Goal: Task Accomplishment & Management: Use online tool/utility

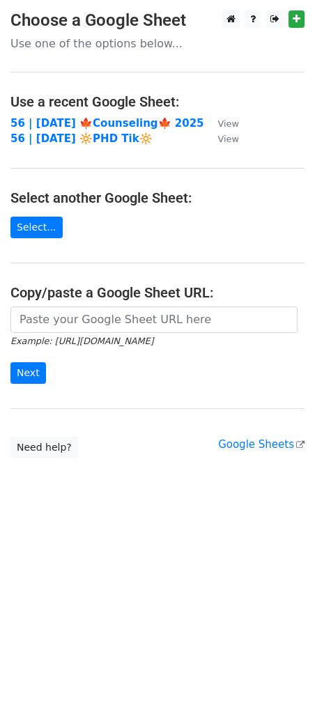
click at [92, 128] on td "56 | [DATE] 🍁Counseling🍁 2025" at bounding box center [107, 124] width 194 height 16
click at [97, 121] on strong "56 | [DATE] 🍁Counseling🍁 2025" at bounding box center [107, 123] width 194 height 13
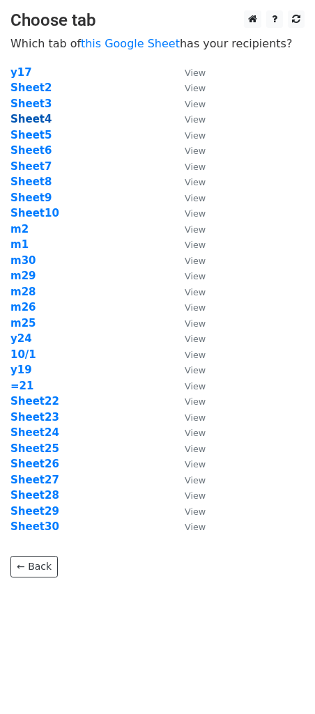
click at [37, 120] on strong "Sheet4" at bounding box center [30, 119] width 41 height 13
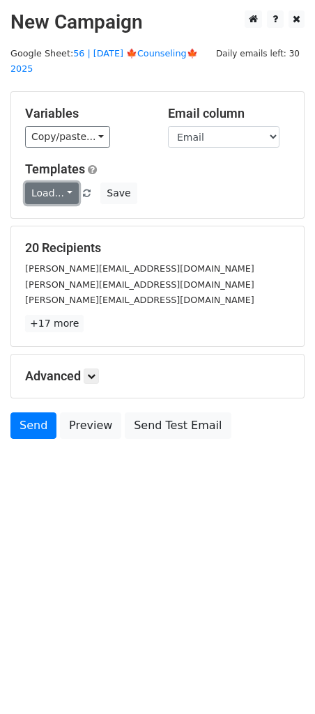
click at [53, 182] on link "Load..." at bounding box center [52, 193] width 54 height 22
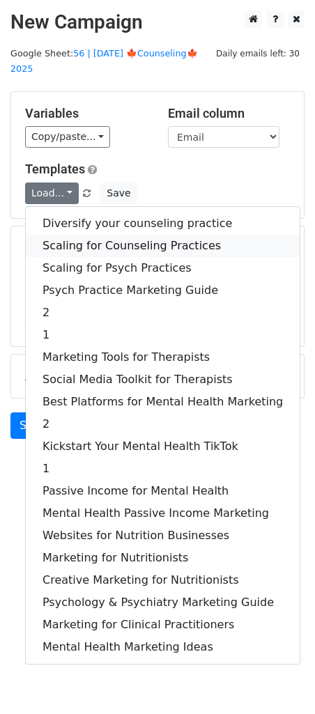
click at [111, 235] on link "Scaling for Counseling Practices" at bounding box center [163, 246] width 274 height 22
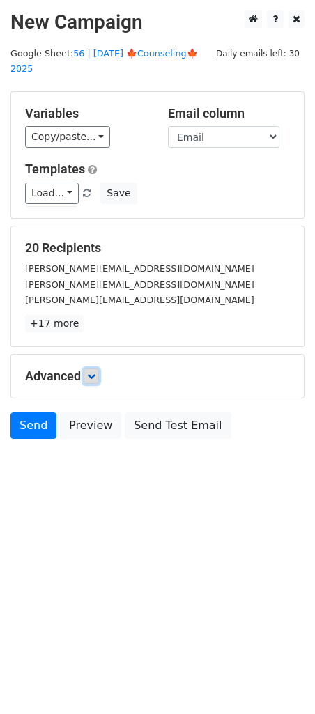
click at [95, 372] on icon at bounding box center [91, 376] width 8 height 8
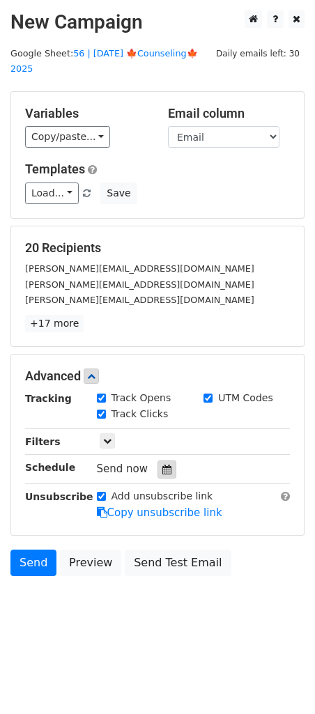
click at [166, 460] on div at bounding box center [166, 469] width 19 height 18
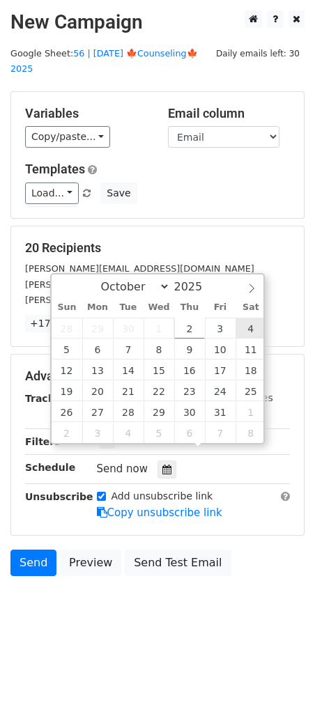
type input "2025-10-04 12:00"
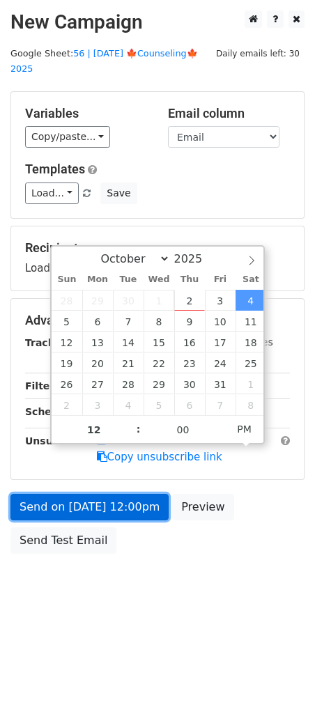
click at [114, 494] on link "Send on Oct 4 at 12:00pm" at bounding box center [89, 507] width 158 height 26
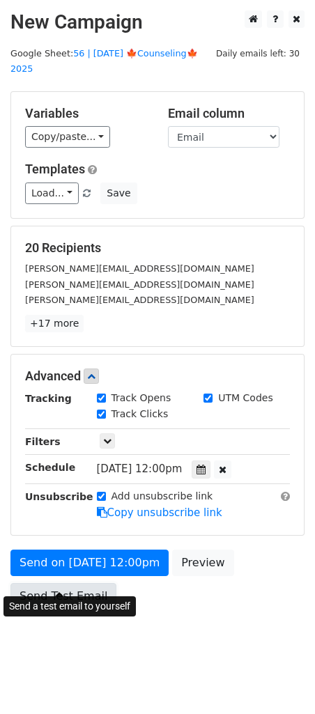
click at [54, 583] on link "Send Test Email" at bounding box center [63, 596] width 106 height 26
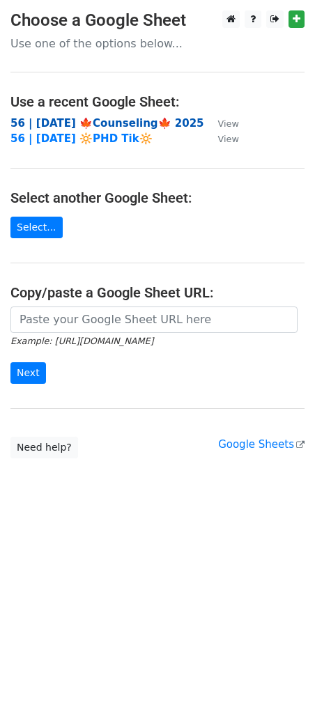
click at [116, 119] on strong "56 | [DATE] 🍁Counseling🍁 2025" at bounding box center [107, 123] width 194 height 13
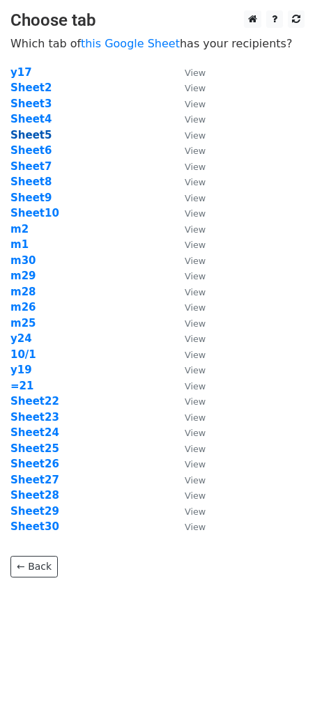
click at [29, 136] on strong "Sheet5" at bounding box center [30, 135] width 41 height 13
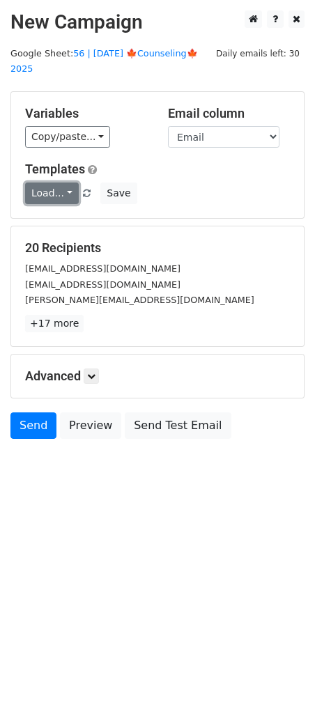
click at [41, 182] on link "Load..." at bounding box center [52, 193] width 54 height 22
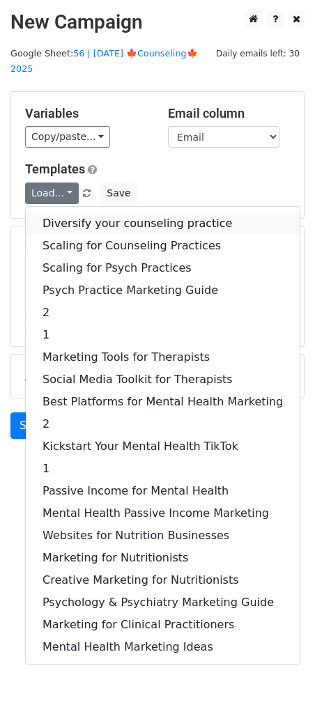
click at [77, 212] on link "Diversify your counseling practice" at bounding box center [163, 223] width 274 height 22
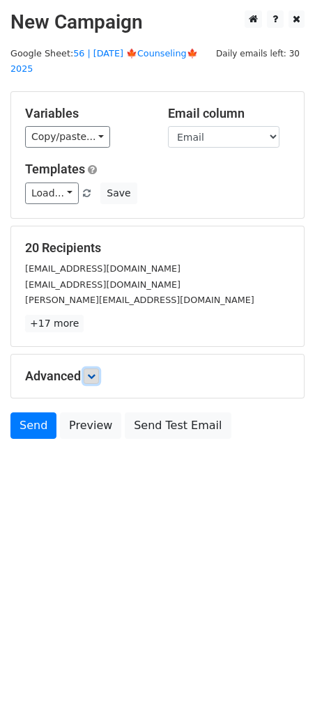
click at [93, 372] on icon at bounding box center [91, 376] width 8 height 8
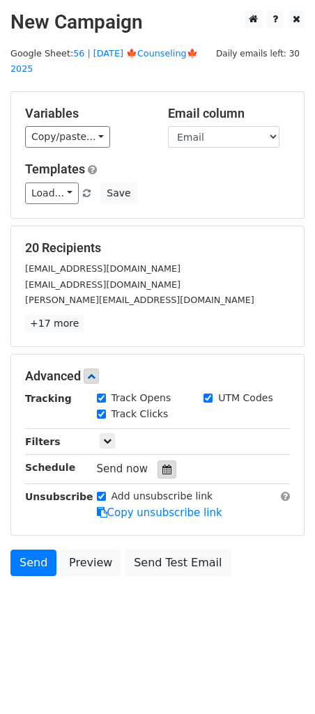
click at [164, 464] on icon at bounding box center [166, 469] width 9 height 10
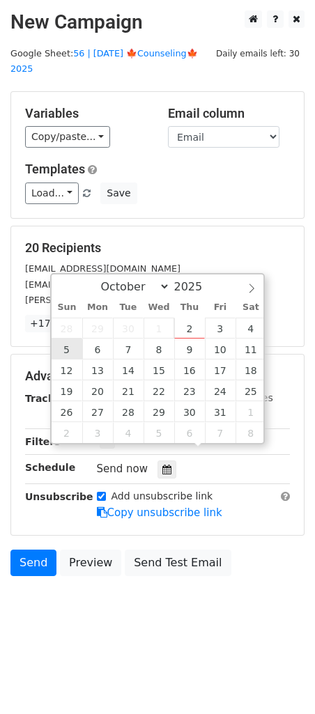
type input "2025-10-05 12:00"
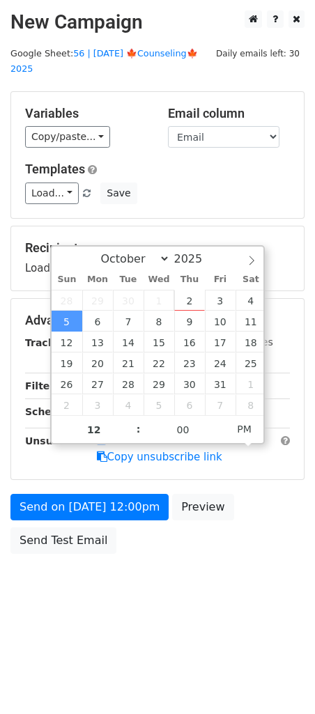
click at [68, 539] on div "Send on Oct 5 at 12:00pm Preview Send Test Email" at bounding box center [157, 527] width 315 height 67
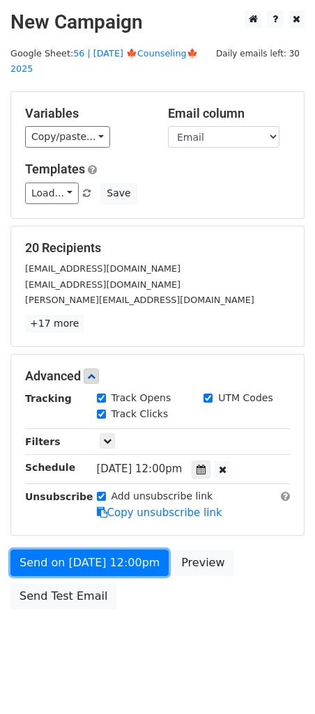
click at [68, 549] on link "Send on Oct 5 at 12:00pm" at bounding box center [89, 562] width 158 height 26
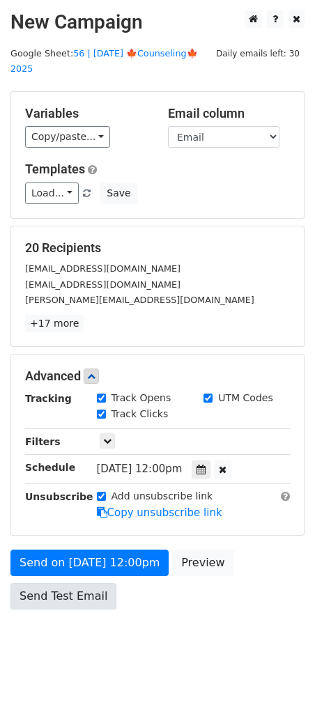
click at [61, 583] on link "Send Test Email" at bounding box center [63, 596] width 106 height 26
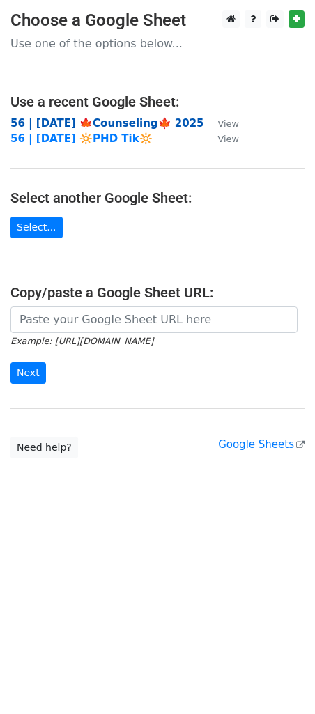
click at [107, 123] on strong "56 | [DATE] 🍁Counseling🍁 2025" at bounding box center [107, 123] width 194 height 13
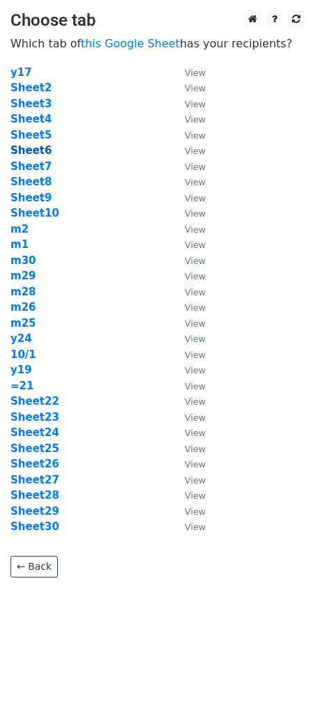
click at [35, 152] on strong "Sheet6" at bounding box center [30, 150] width 41 height 13
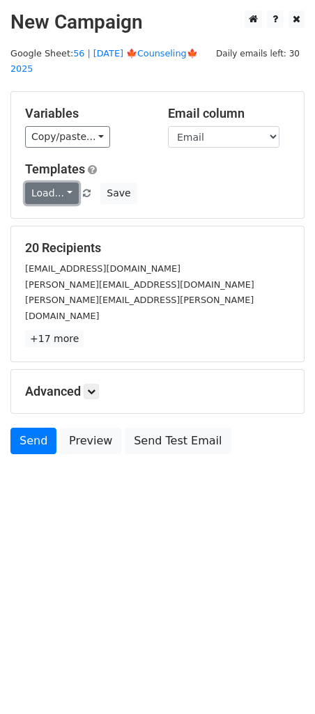
click at [49, 182] on link "Load..." at bounding box center [52, 193] width 54 height 22
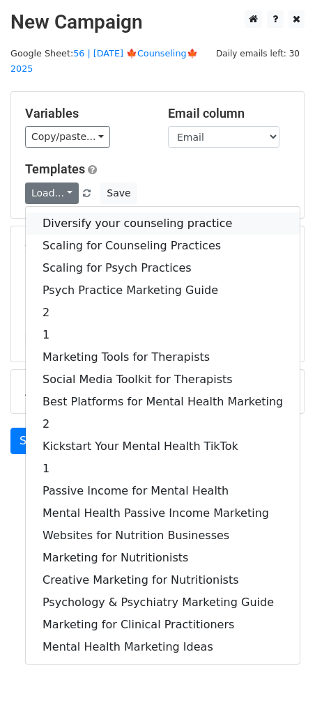
click at [64, 212] on link "Diversify your counseling practice" at bounding box center [163, 223] width 274 height 22
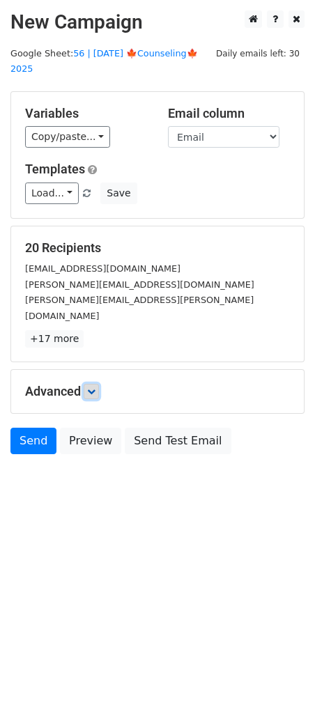
click at [95, 387] on icon at bounding box center [91, 391] width 8 height 8
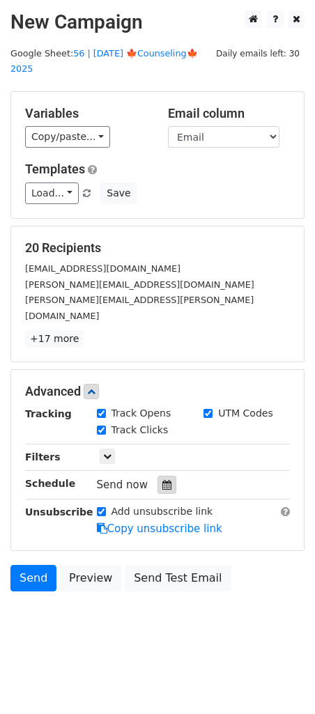
click at [157, 476] on div at bounding box center [166, 485] width 19 height 18
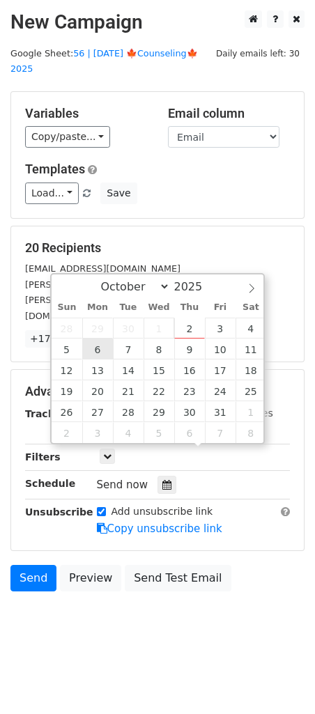
type input "2025-10-06 12:00"
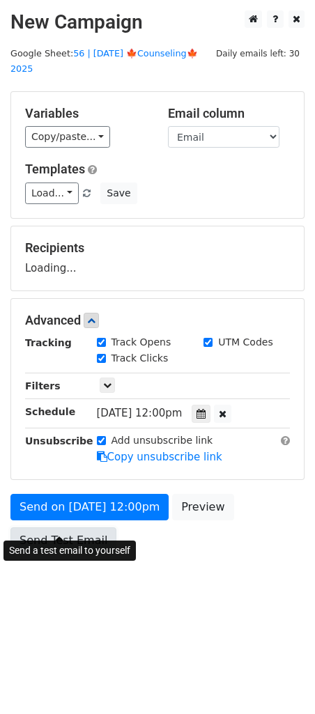
click at [52, 527] on link "Send Test Email" at bounding box center [63, 540] width 106 height 26
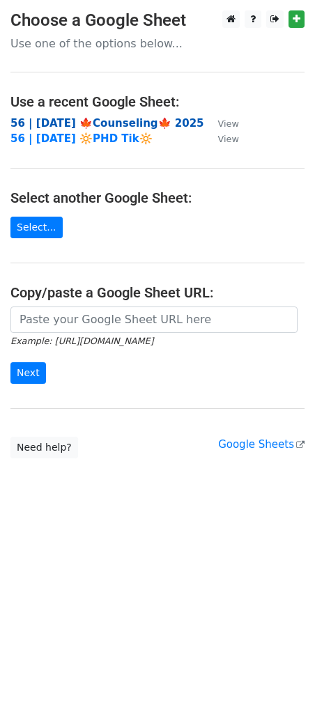
click at [138, 121] on strong "56 | [DATE] 🍁Counseling🍁 2025" at bounding box center [107, 123] width 194 height 13
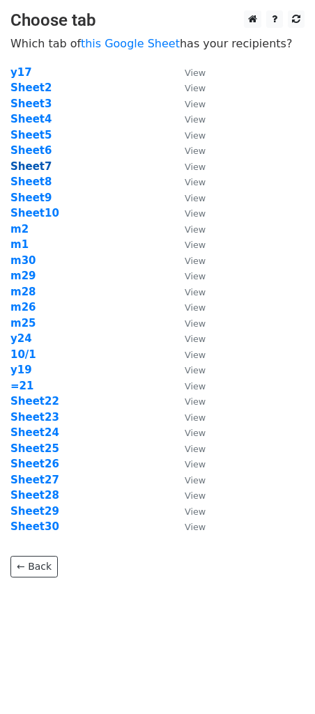
click at [37, 168] on strong "Sheet7" at bounding box center [30, 166] width 41 height 13
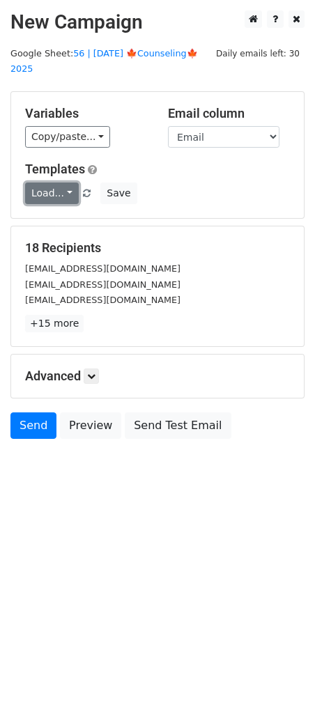
click at [57, 182] on link "Load..." at bounding box center [52, 193] width 54 height 22
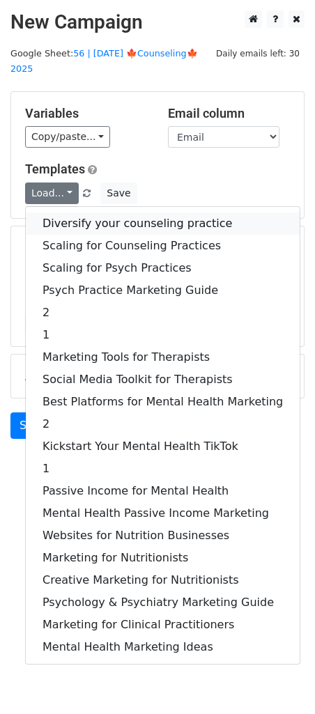
click at [70, 212] on link "Diversify your counseling practice" at bounding box center [163, 223] width 274 height 22
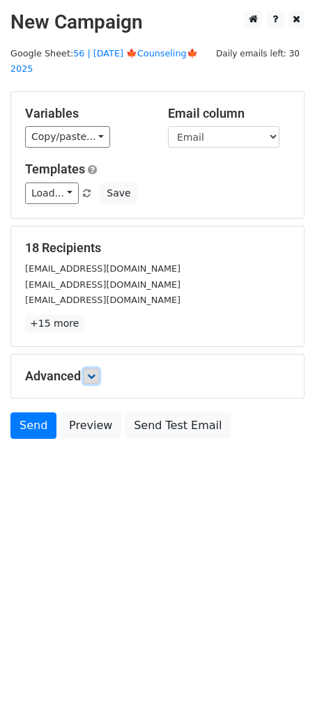
click at [95, 372] on icon at bounding box center [91, 376] width 8 height 8
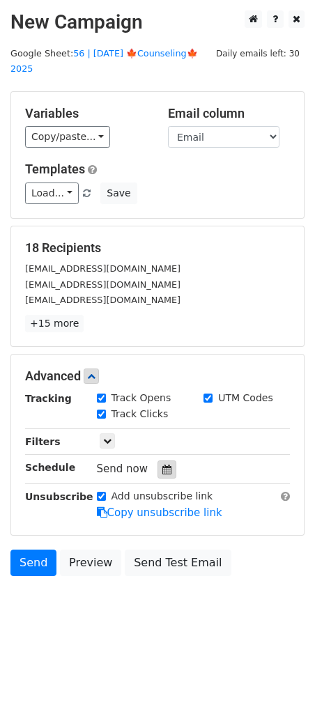
click at [162, 464] on icon at bounding box center [166, 469] width 9 height 10
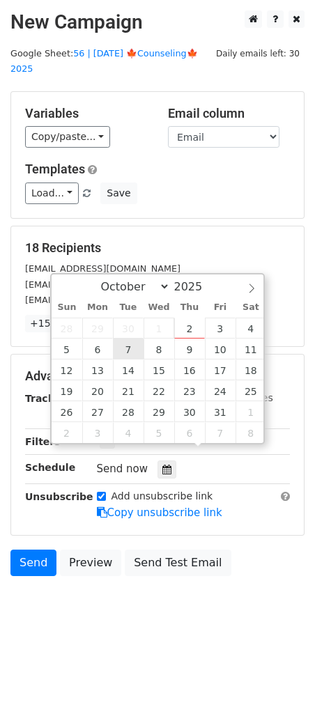
type input "[DATE] 12:00"
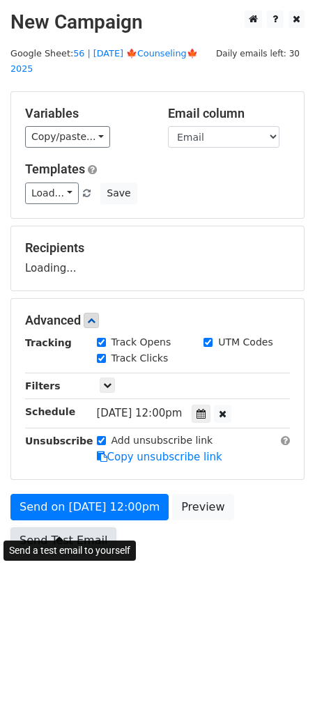
click at [77, 528] on link "Send Test Email" at bounding box center [63, 540] width 106 height 26
